Goal: Task Accomplishment & Management: Manage account settings

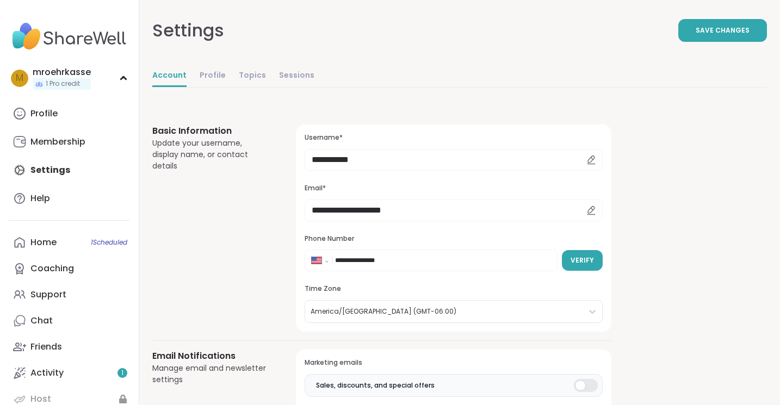
select select "**"
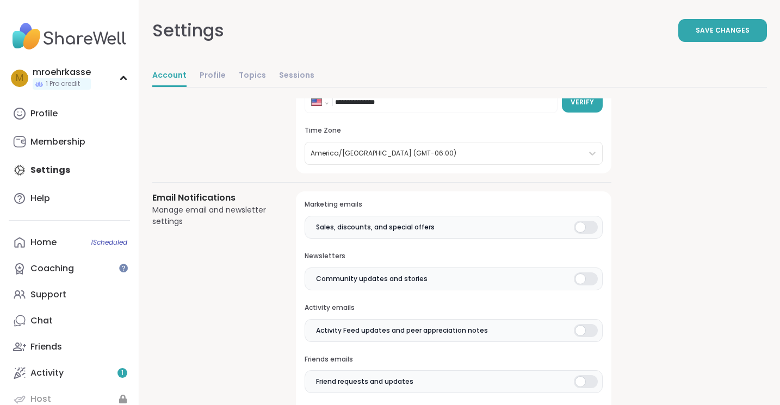
scroll to position [160, 0]
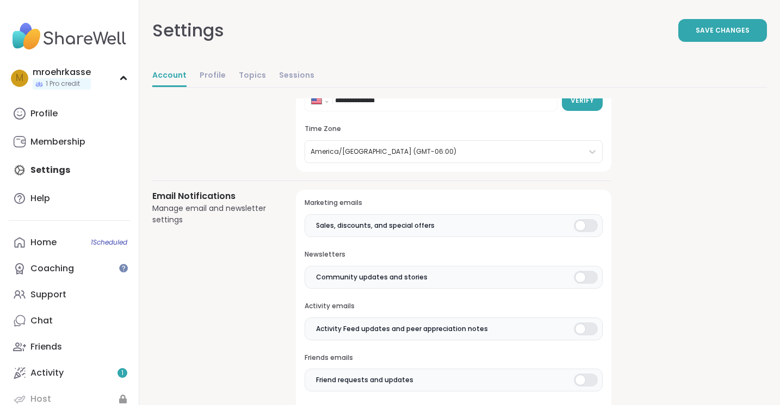
click at [590, 230] on div at bounding box center [586, 225] width 24 height 13
click at [587, 281] on div at bounding box center [586, 277] width 24 height 13
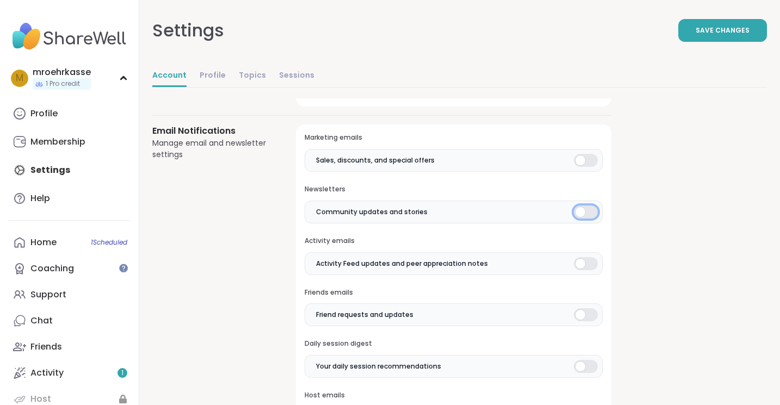
scroll to position [231, 0]
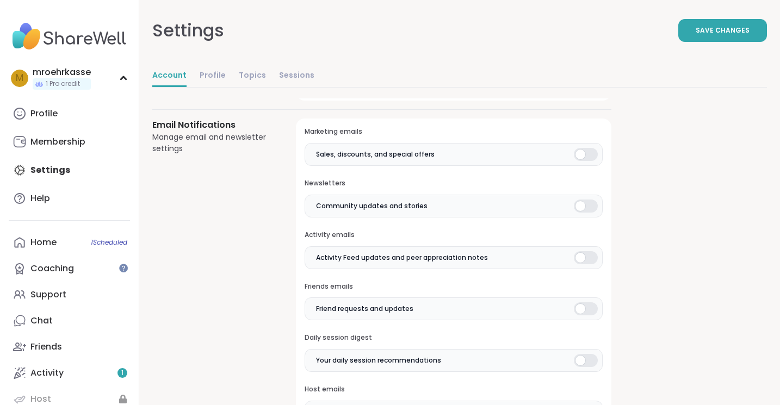
click at [590, 257] on div at bounding box center [586, 257] width 24 height 13
click at [584, 305] on div at bounding box center [586, 308] width 24 height 13
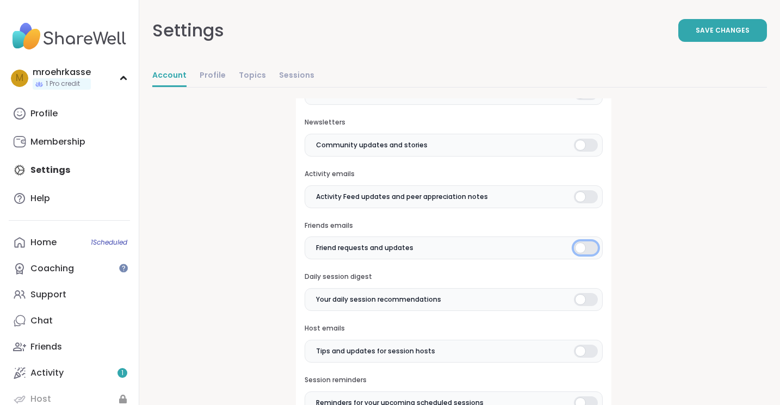
scroll to position [294, 0]
click at [588, 299] on div at bounding box center [586, 297] width 24 height 13
click at [583, 351] on div at bounding box center [586, 349] width 24 height 13
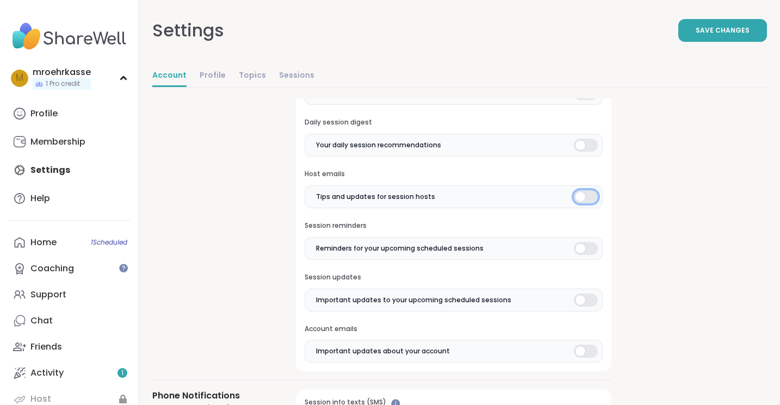
scroll to position [447, 0]
click at [706, 36] on button "Save Changes" at bounding box center [722, 30] width 89 height 23
